Goal: Information Seeking & Learning: Learn about a topic

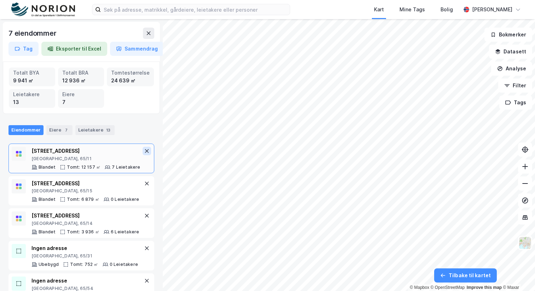
click at [145, 150] on icon at bounding box center [147, 151] width 6 height 6
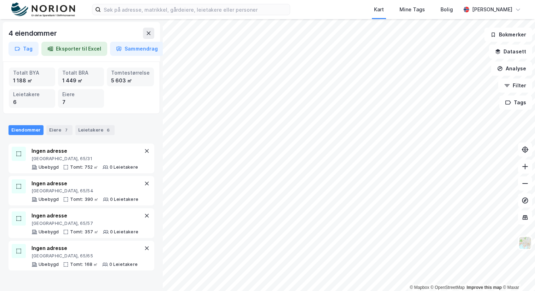
click at [145, 150] on icon at bounding box center [147, 151] width 6 height 6
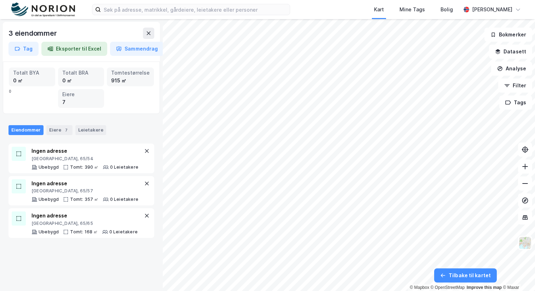
click at [145, 150] on icon at bounding box center [147, 151] width 6 height 6
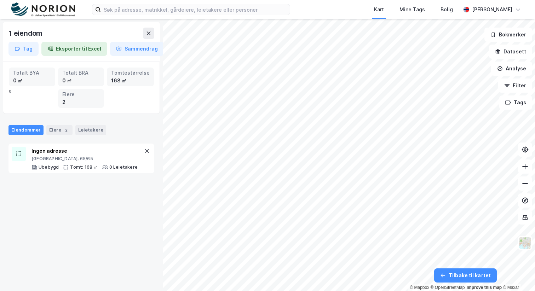
click at [145, 150] on icon at bounding box center [147, 151] width 6 height 6
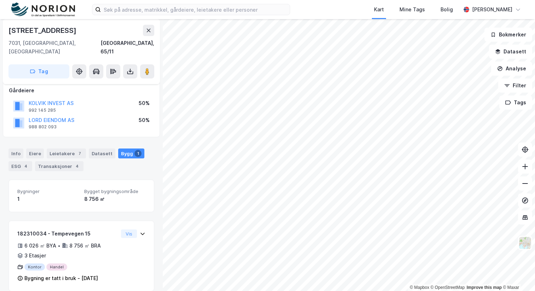
scroll to position [41, 0]
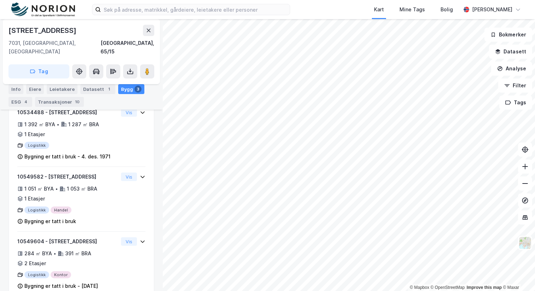
scroll to position [201, 0]
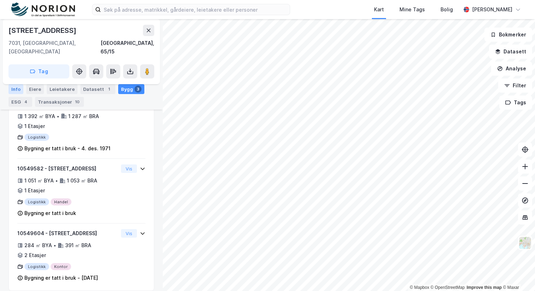
click at [16, 90] on div "Info" at bounding box center [15, 89] width 15 height 10
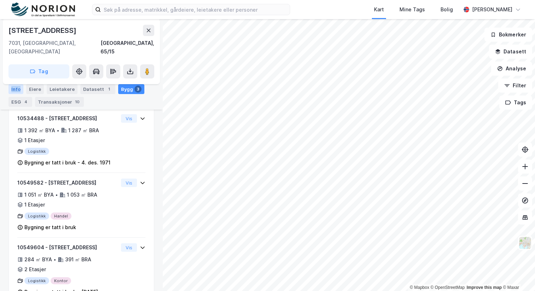
click at [16, 90] on div "Info" at bounding box center [15, 89] width 15 height 10
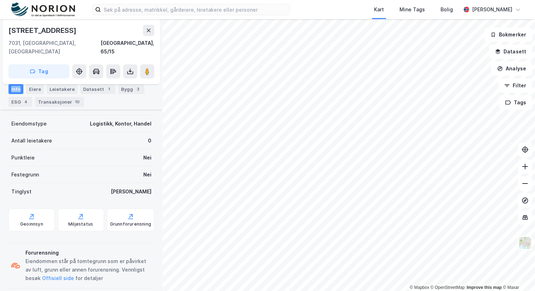
scroll to position [0, 0]
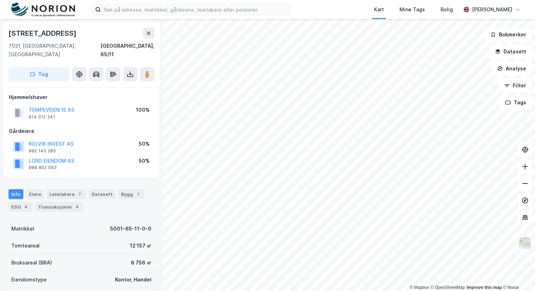
scroll to position [1, 0]
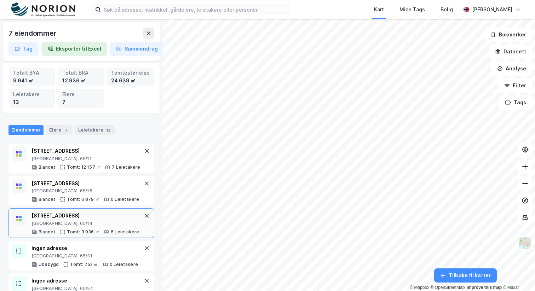
scroll to position [88, 0]
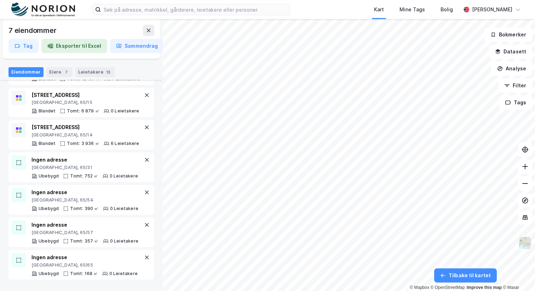
click at [527, 243] on img at bounding box center [524, 242] width 13 height 13
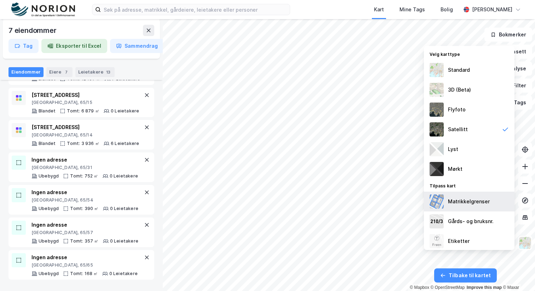
click at [474, 203] on div "Matrikkelgrenser" at bounding box center [469, 201] width 42 height 8
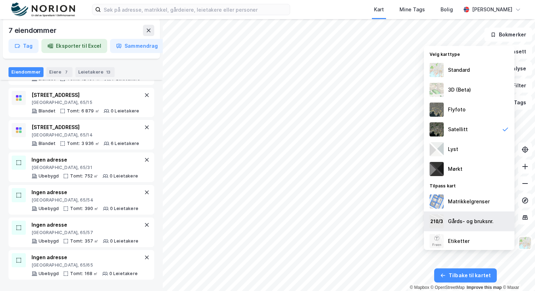
click at [477, 224] on div "Gårds- og bruksnr." at bounding box center [471, 221] width 46 height 8
click at [477, 223] on div "Gårds- og bruksnr." at bounding box center [471, 221] width 46 height 8
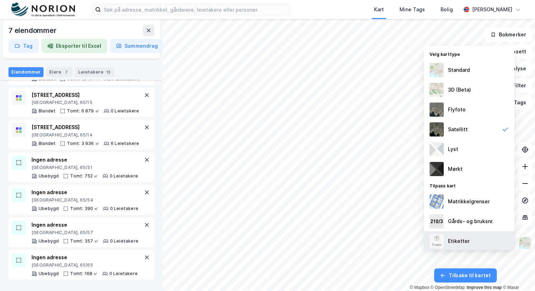
click at [473, 238] on div "Etiketter" at bounding box center [469, 241] width 91 height 20
